Goal: Entertainment & Leisure: Browse casually

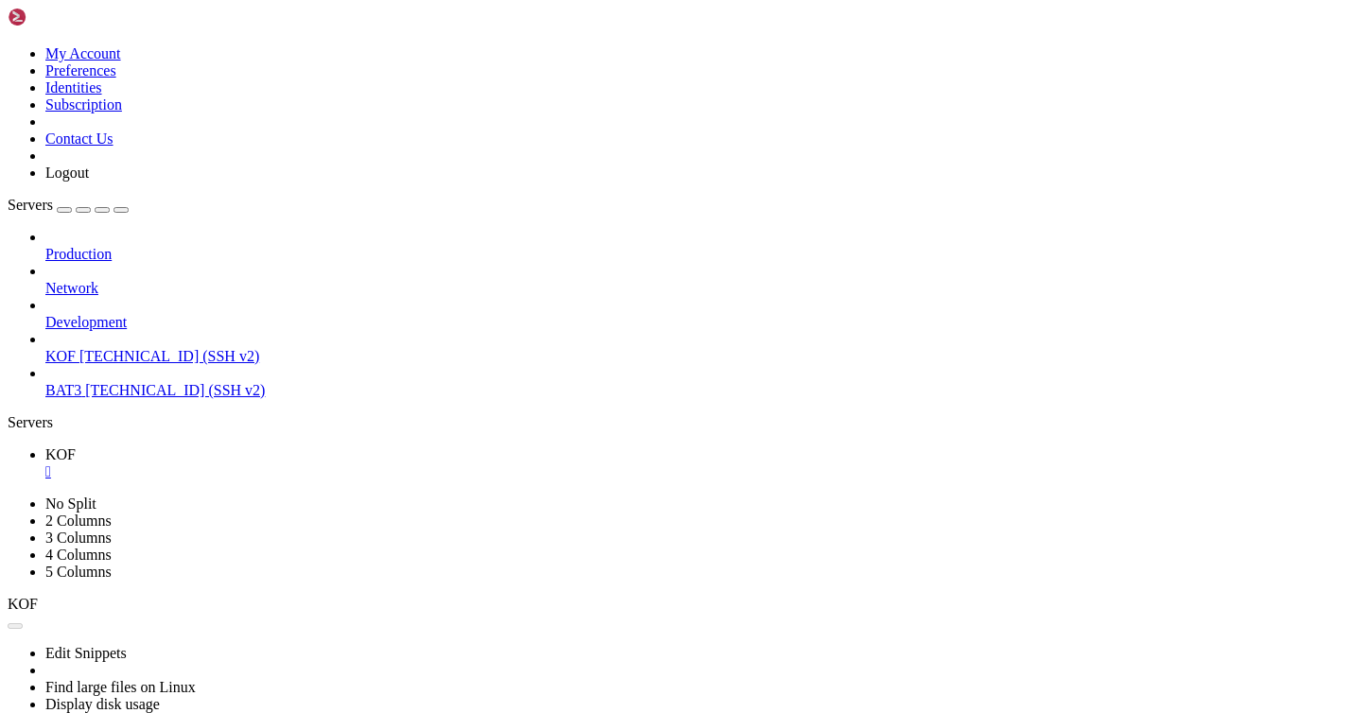
scroll to position [14, 0]
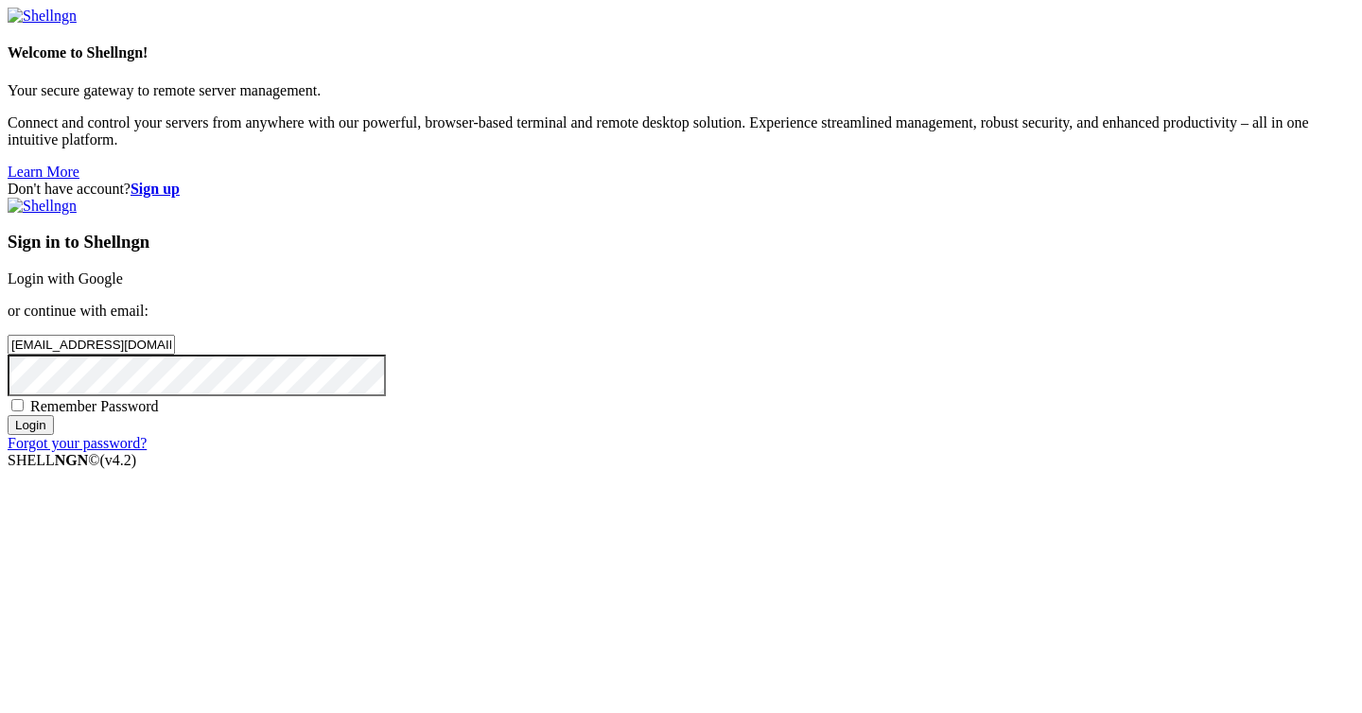
click at [54, 435] on input "Login" at bounding box center [31, 425] width 46 height 20
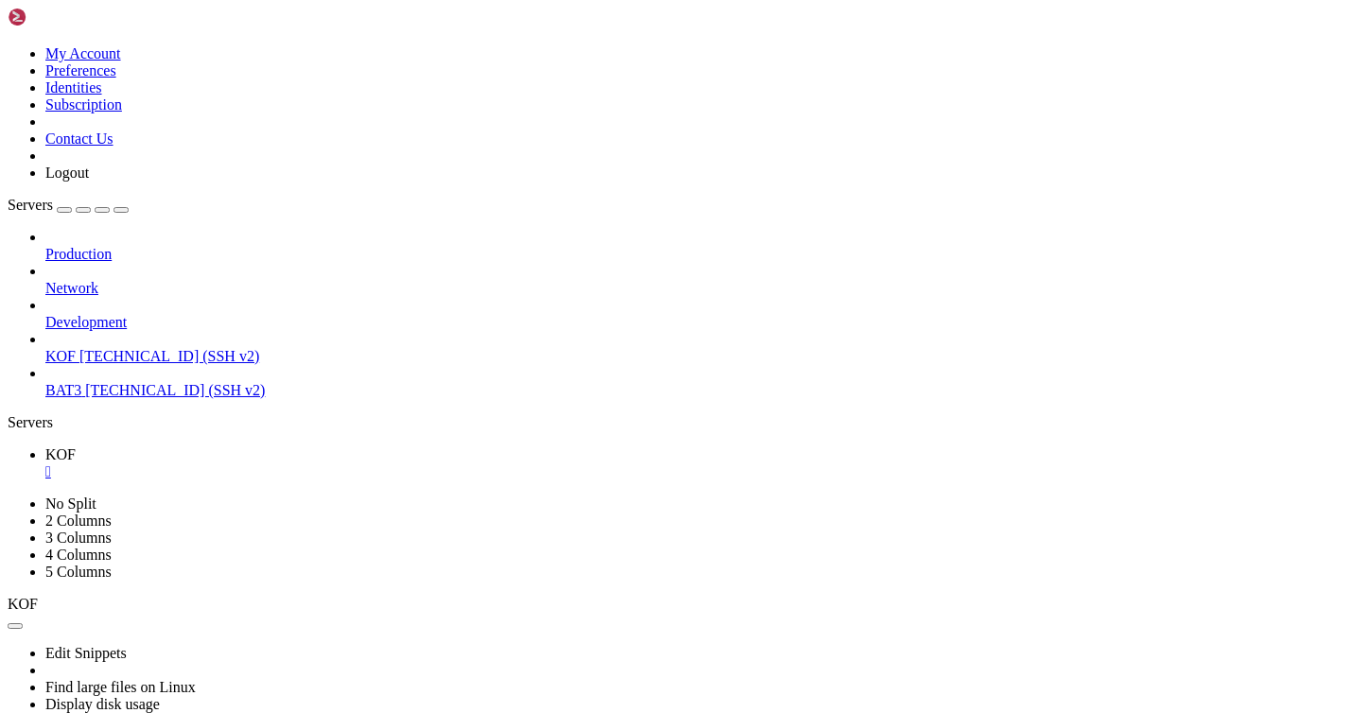
scroll to position [1353, 0]
